Goal: Check status: Check status

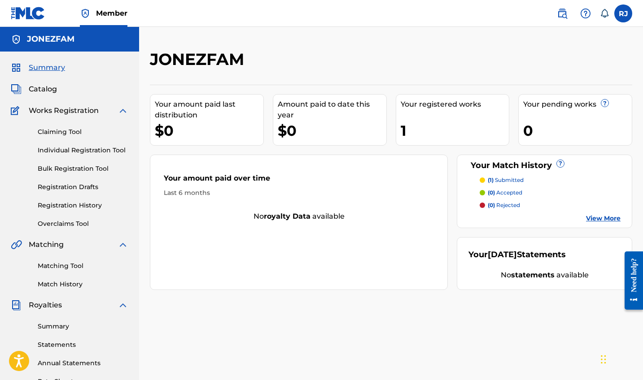
click at [66, 202] on link "Registration History" at bounding box center [83, 205] width 91 height 9
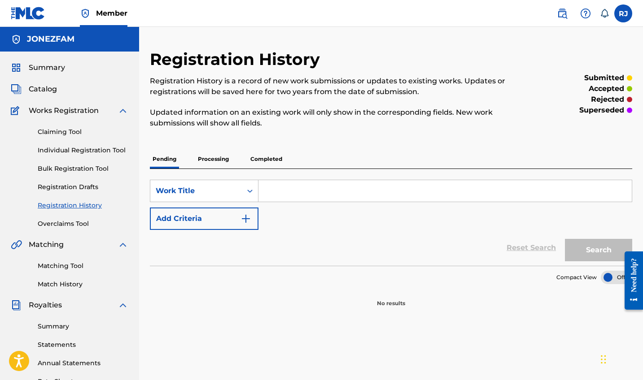
click at [217, 154] on p "Processing" at bounding box center [213, 159] width 36 height 19
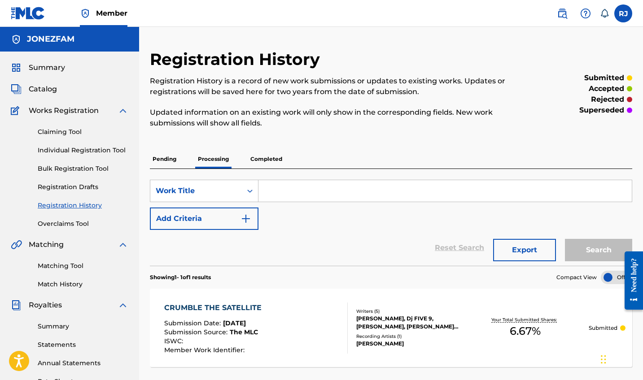
click at [263, 158] on p "Completed" at bounding box center [266, 159] width 37 height 19
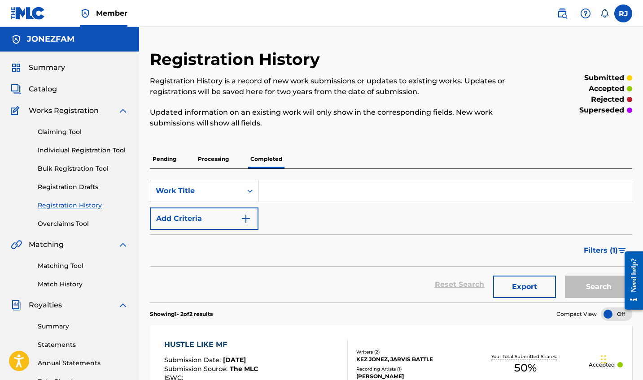
click at [43, 37] on h5 "JONEZFAM" at bounding box center [51, 39] width 48 height 10
click at [40, 65] on span "Summary" at bounding box center [47, 67] width 36 height 11
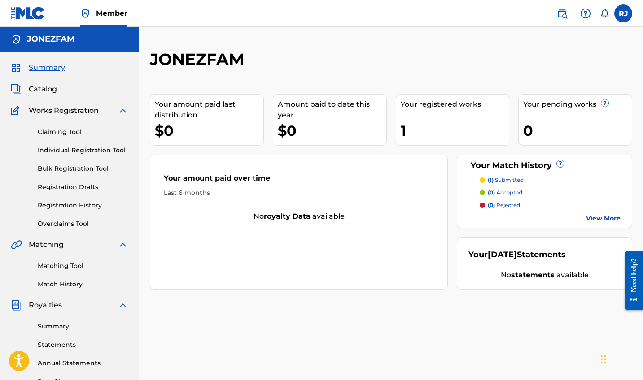
click at [452, 116] on div "Your registered works 1" at bounding box center [453, 120] width 114 height 52
click at [602, 219] on link "View More" at bounding box center [603, 218] width 35 height 9
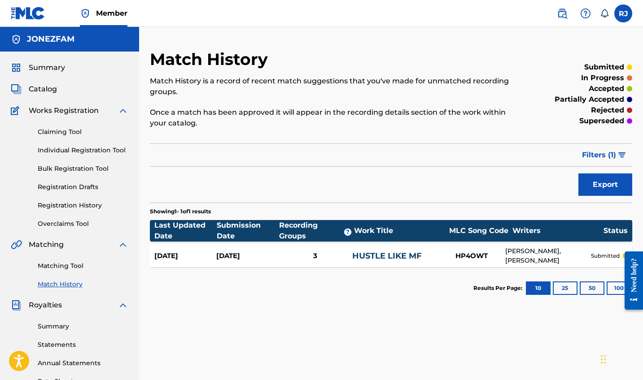
click at [44, 72] on span "Summary" at bounding box center [47, 67] width 36 height 11
